Goal: Task Accomplishment & Management: Complete application form

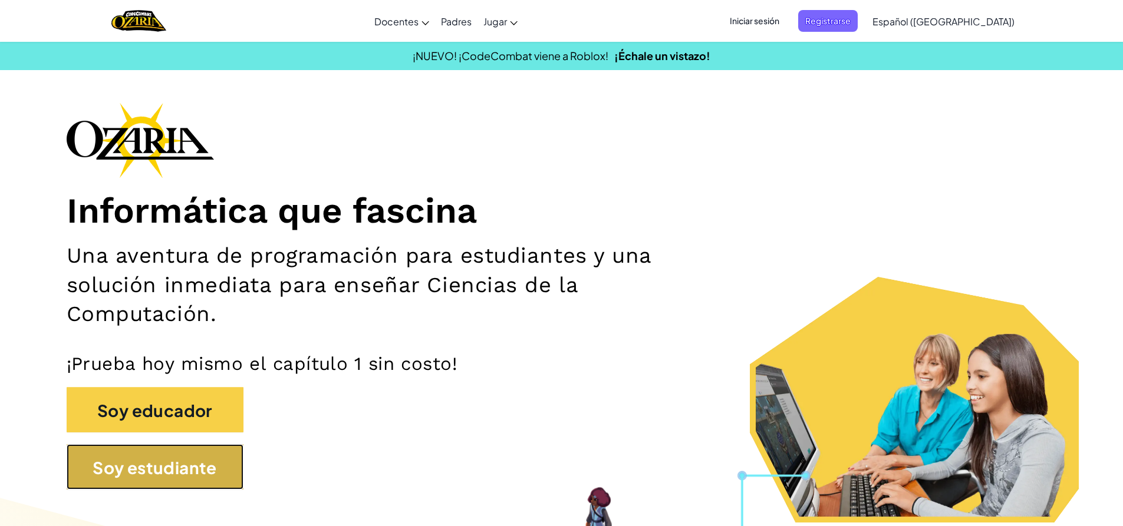
click at [110, 481] on button "Soy estudiante" at bounding box center [155, 466] width 177 height 45
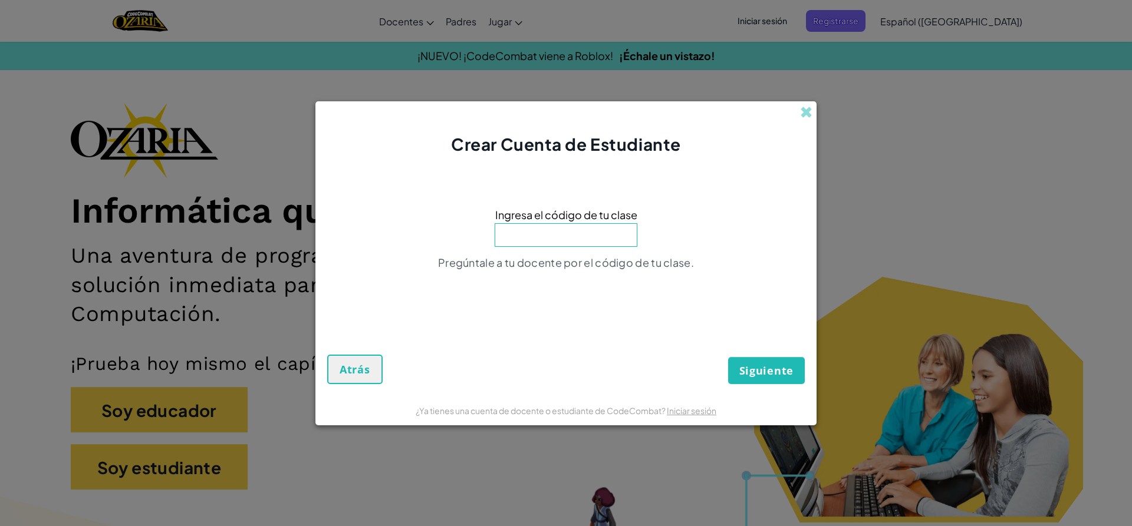
click at [520, 250] on div "Ingresa el código de tu clase Pregúntale a tu docente por el código de tu clase." at bounding box center [565, 242] width 477 height 149
click at [533, 241] on input at bounding box center [565, 235] width 143 height 24
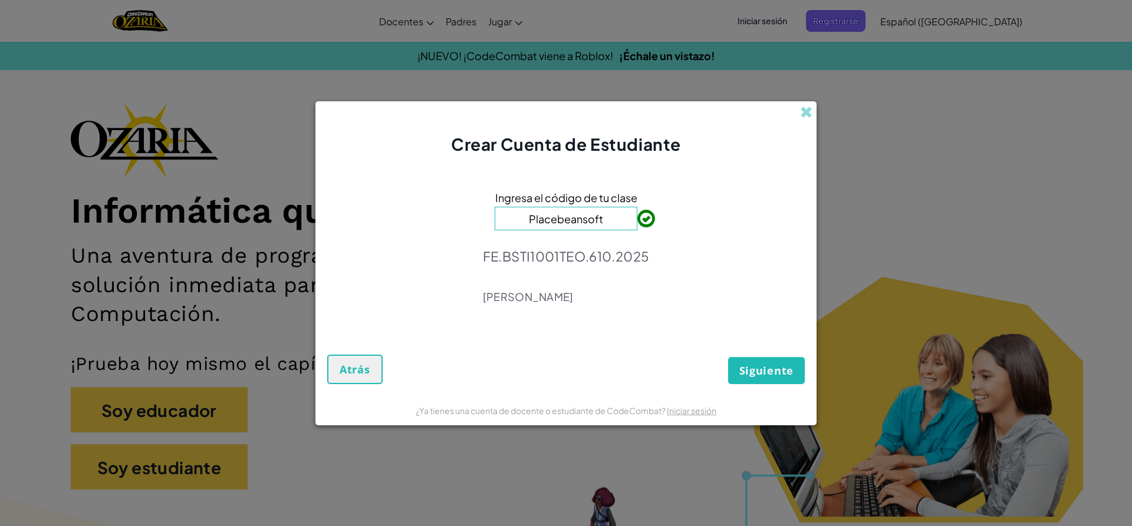
type input "Placebeansoft"
click at [748, 368] on font "Siguiente" at bounding box center [766, 371] width 54 height 14
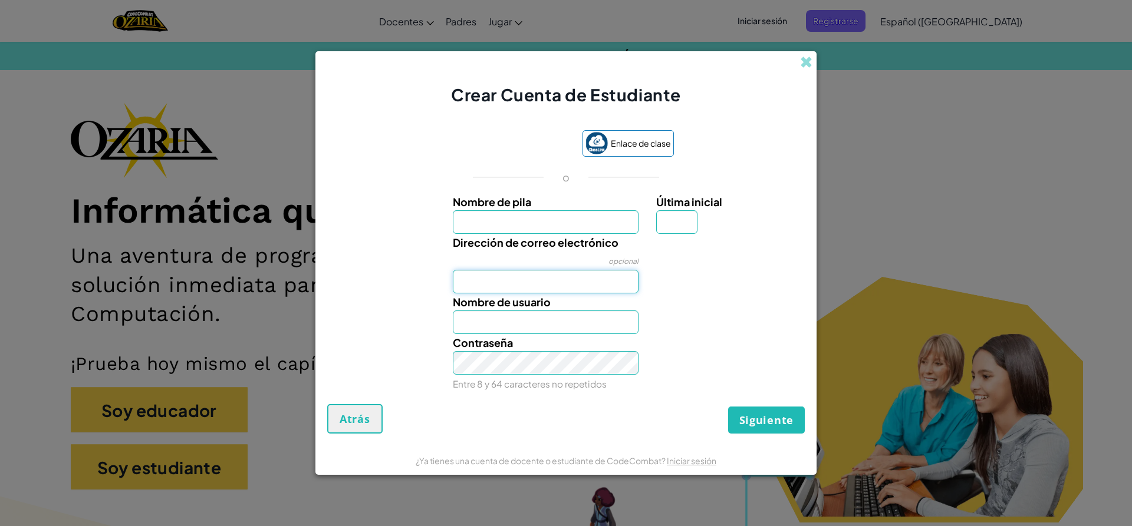
click at [547, 286] on input "Dirección de correo electrónico" at bounding box center [546, 282] width 186 height 24
type input "a"
type input "[EMAIL_ADDRESS][DOMAIN_NAME]"
click at [693, 270] on font "Iniciar Sesión" at bounding box center [699, 268] width 51 height 11
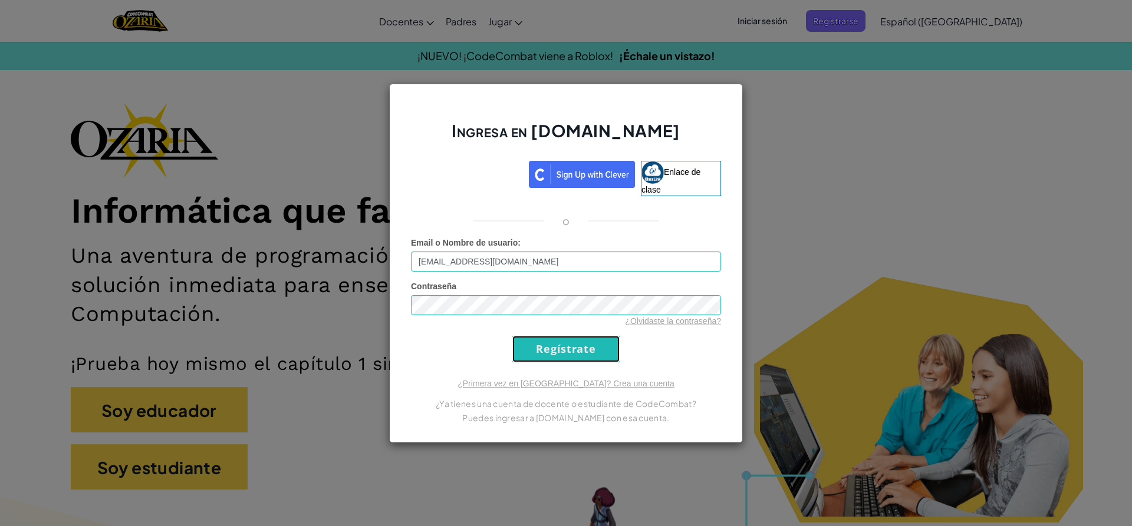
click at [555, 348] on input "Regístrate" at bounding box center [565, 349] width 107 height 27
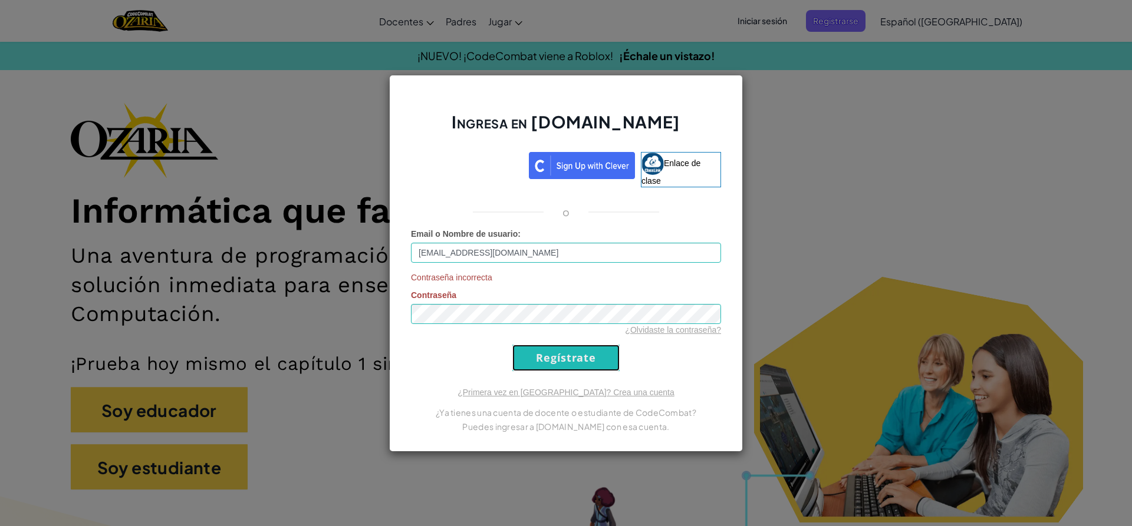
click at [562, 351] on input "Regístrate" at bounding box center [565, 358] width 107 height 27
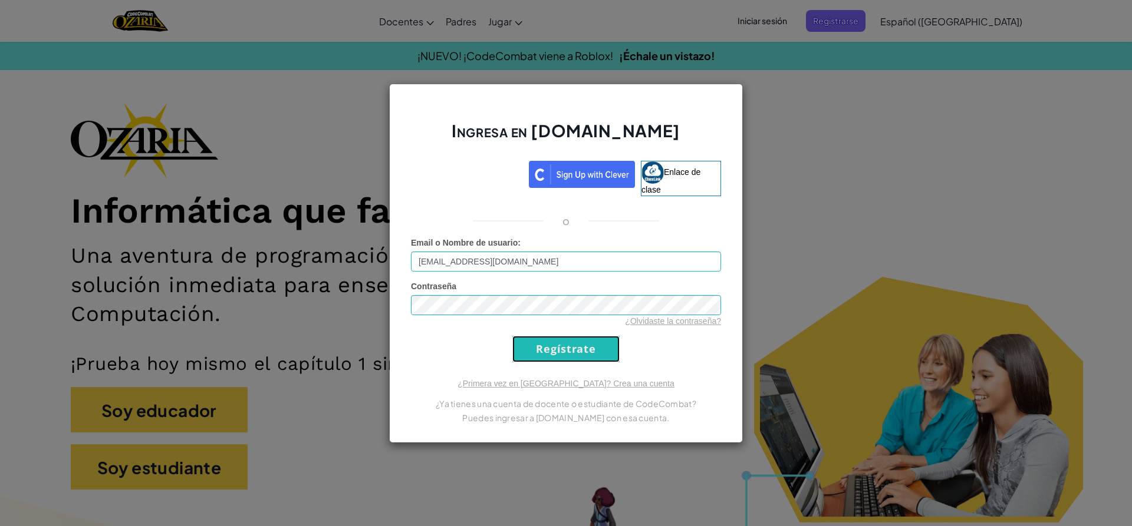
click at [562, 351] on input "Regístrate" at bounding box center [565, 349] width 107 height 27
